Goal: Information Seeking & Learning: Learn about a topic

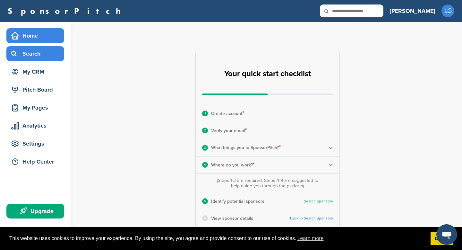
click at [47, 56] on div "Search" at bounding box center [37, 54] width 55 height 12
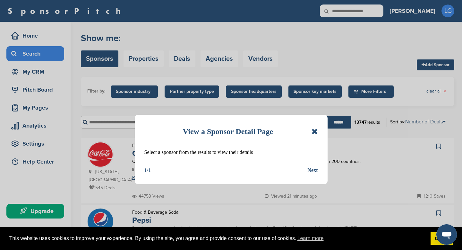
click at [316, 130] on icon at bounding box center [315, 131] width 6 height 8
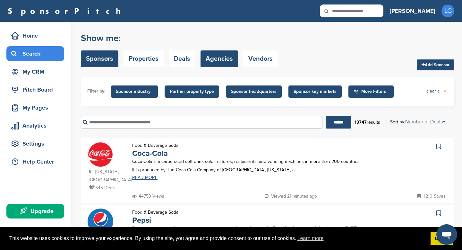
click at [208, 59] on link "Agencies" at bounding box center [220, 58] width 38 height 17
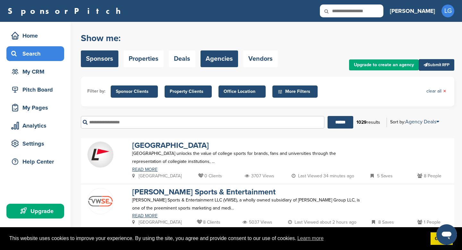
click at [105, 56] on link "Sponsors" at bounding box center [100, 58] width 38 height 17
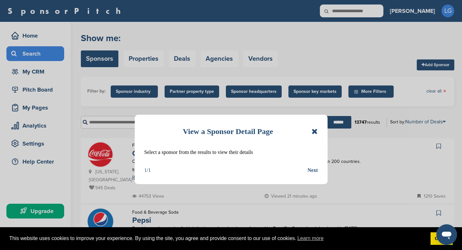
click at [316, 129] on icon at bounding box center [315, 131] width 6 height 8
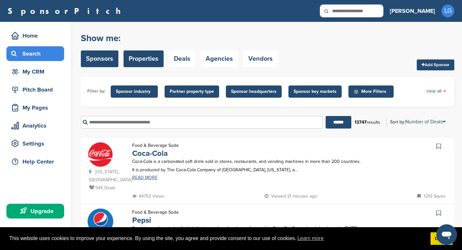
click at [143, 64] on link "Properties" at bounding box center [144, 58] width 40 height 17
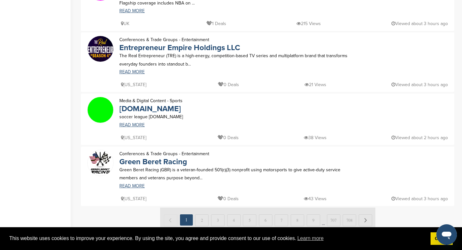
scroll to position [256, 0]
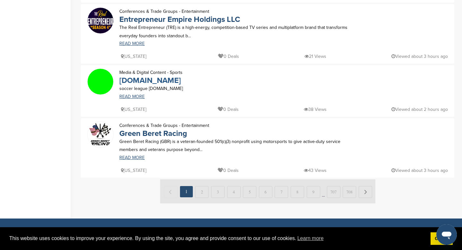
click at [144, 82] on link "rnnm.com" at bounding box center [150, 80] width 62 height 9
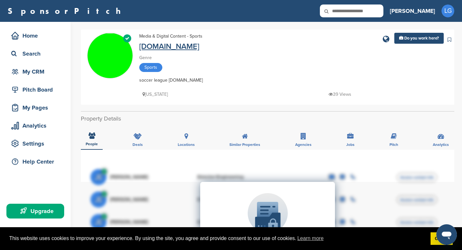
click at [164, 46] on link "[DOMAIN_NAME]" at bounding box center [169, 46] width 60 height 9
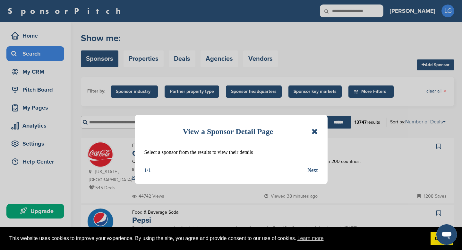
click at [317, 131] on icon at bounding box center [315, 131] width 6 height 8
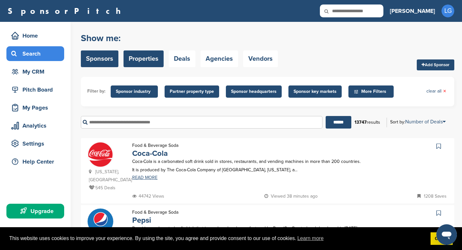
click at [148, 59] on link "Properties" at bounding box center [144, 58] width 40 height 17
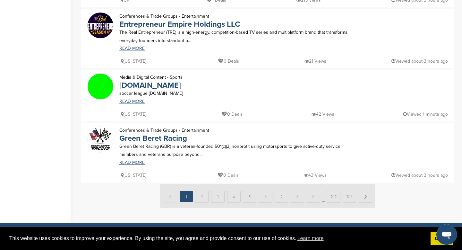
scroll to position [265, 0]
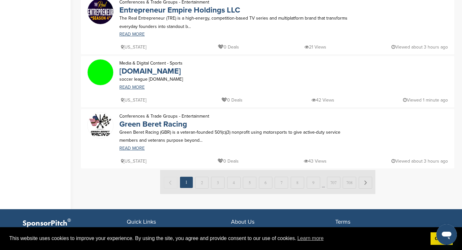
click at [203, 182] on img at bounding box center [267, 182] width 215 height 24
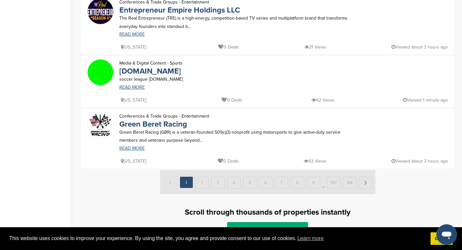
click at [203, 182] on img at bounding box center [267, 182] width 215 height 24
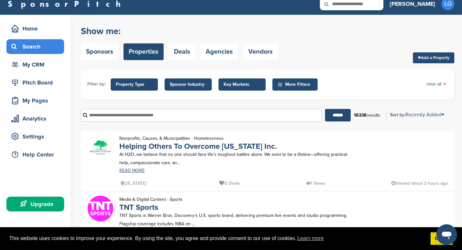
scroll to position [0, 0]
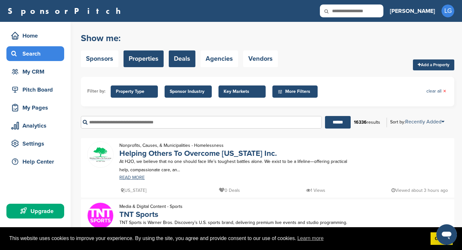
click at [177, 57] on link "Deals" at bounding box center [182, 58] width 27 height 17
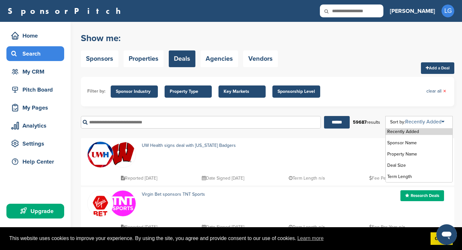
click at [429, 122] on link "Recently Added" at bounding box center [424, 121] width 39 height 6
click at [402, 163] on li "Deal Size" at bounding box center [419, 165] width 67 height 7
